Goal: Register for event/course

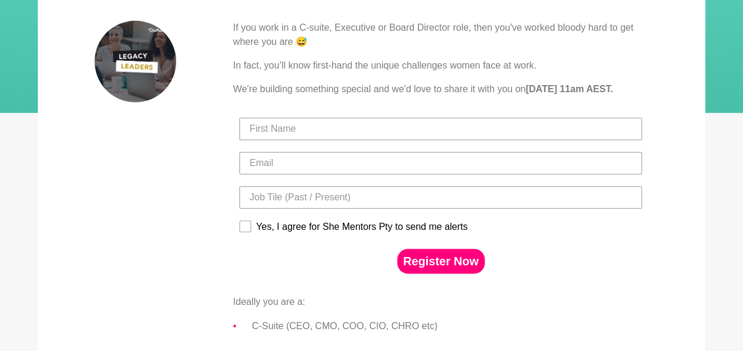
scroll to position [189, 0]
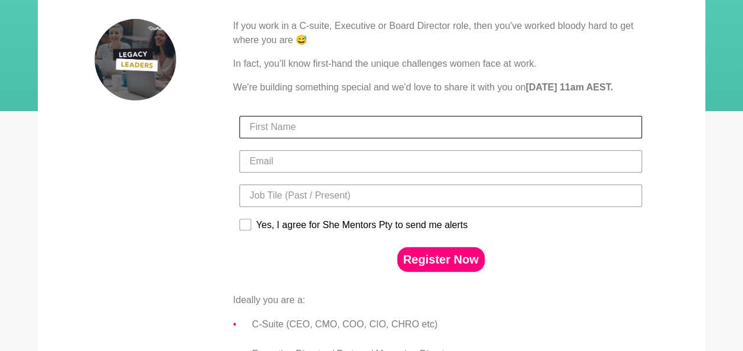
click at [345, 138] on input "First Name" at bounding box center [440, 127] width 402 height 22
type input "Samia"
type input "[EMAIL_ADDRESS][DOMAIN_NAME]"
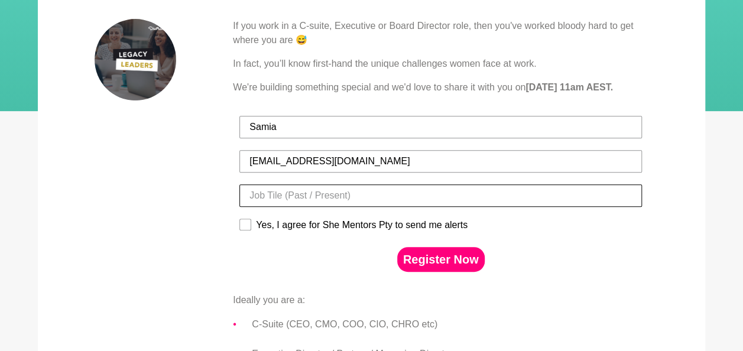
type input "Samia"
click at [369, 207] on input "Title" at bounding box center [440, 195] width 402 height 22
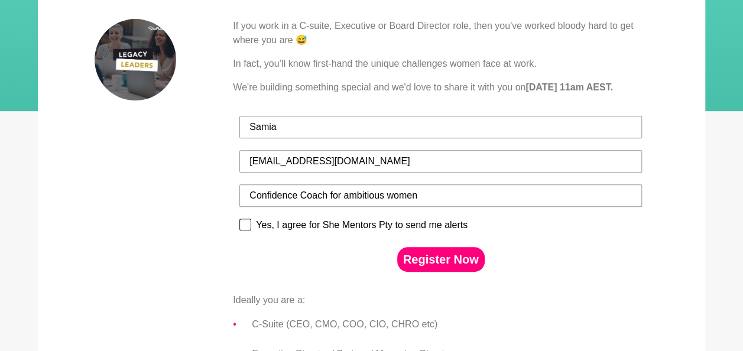
type input "Confidence Coach for ambitious women"
click at [262, 230] on div "Yes, I agree for She Mentors Pty to send me alerts" at bounding box center [362, 225] width 212 height 11
click at [239, 219] on input "Yes, I agree for She Mentors Pty to send me alerts" at bounding box center [239, 218] width 1 height 1
checkbox input "true"
click at [453, 272] on button "Register Now" at bounding box center [440, 259] width 87 height 25
